Goal: Navigation & Orientation: Find specific page/section

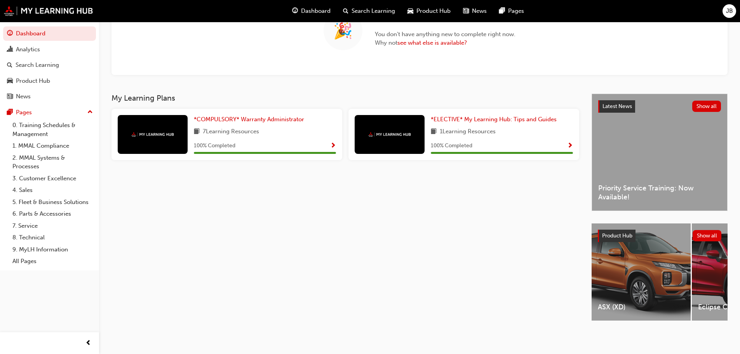
click at [646, 259] on div "ASX (XD)" at bounding box center [641, 271] width 99 height 97
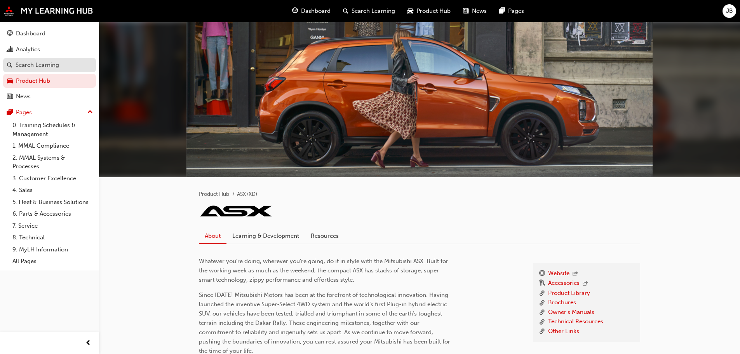
click at [40, 63] on div "Search Learning" at bounding box center [38, 65] width 44 height 9
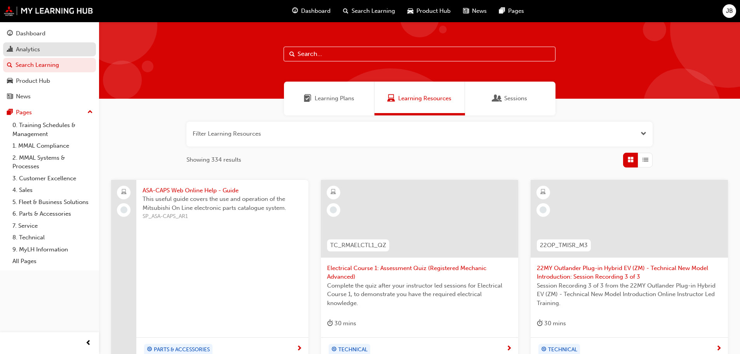
click at [36, 50] on div "Analytics" at bounding box center [28, 49] width 24 height 9
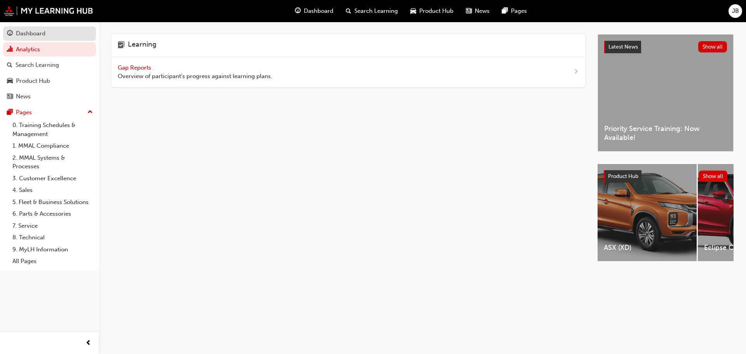
click at [37, 33] on div "Dashboard" at bounding box center [31, 33] width 30 height 9
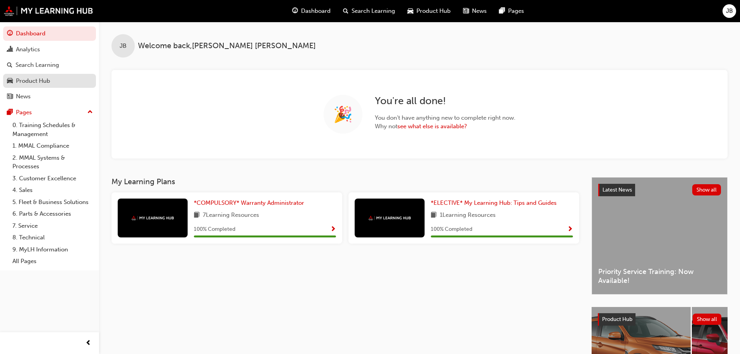
click at [35, 80] on div "Product Hub" at bounding box center [33, 81] width 34 height 9
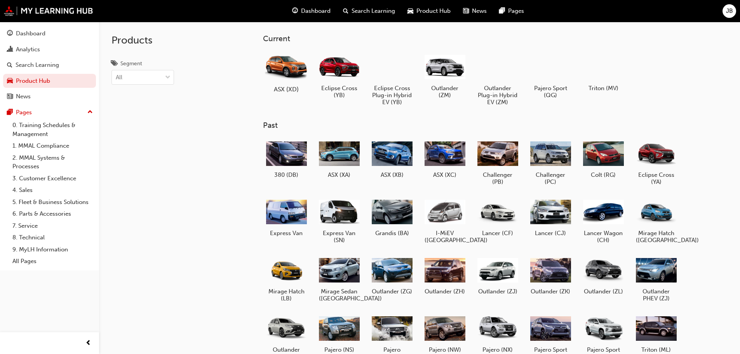
click at [290, 72] on div at bounding box center [286, 66] width 43 height 31
